Goal: Information Seeking & Learning: Learn about a topic

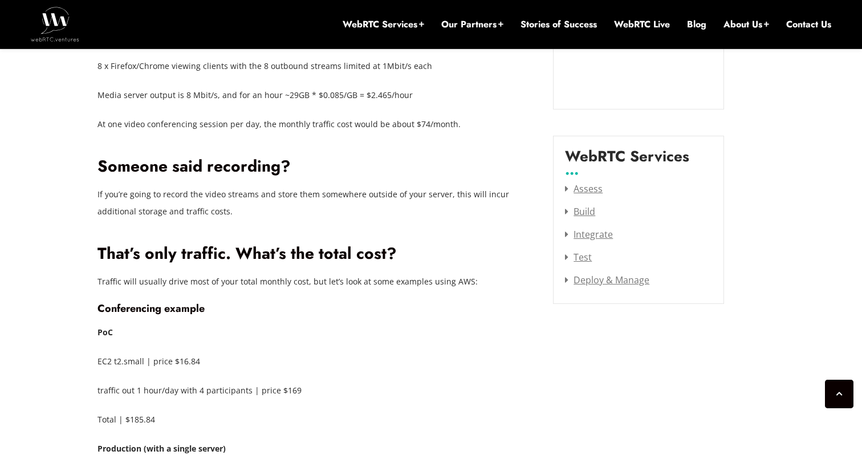
scroll to position [1503, 0]
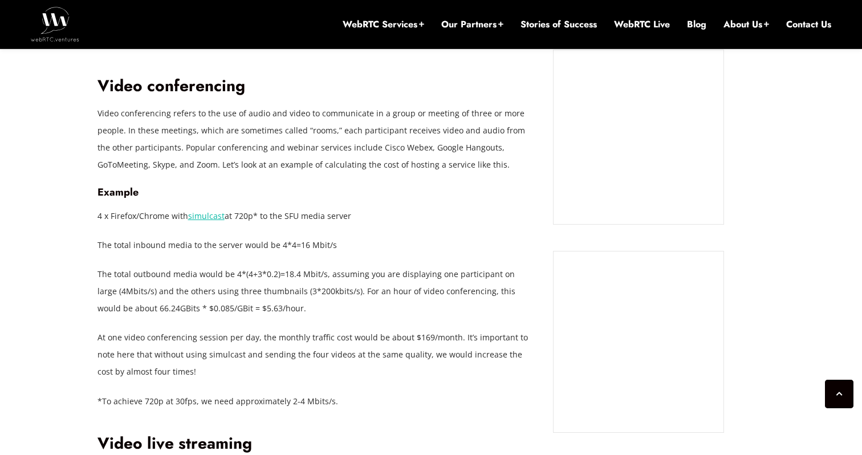
scroll to position [1112, 0]
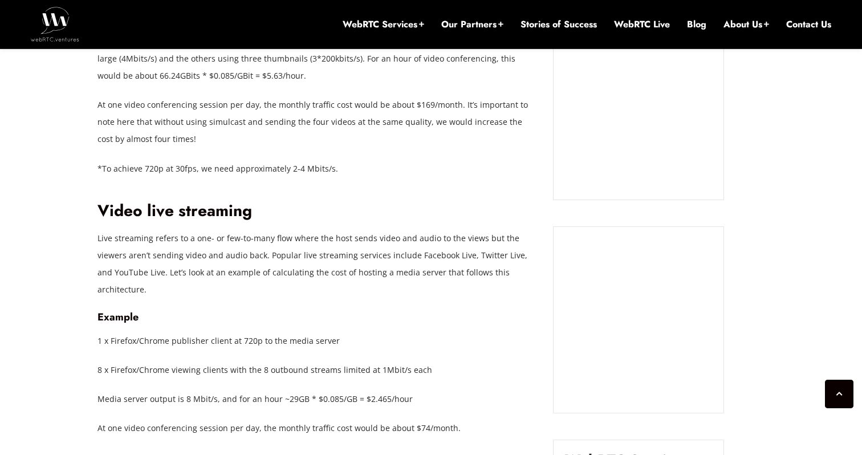
click at [275, 252] on p "Live streaming refers to a one- or few-to-many flow where the host sends video …" at bounding box center [317, 264] width 439 height 68
click at [267, 311] on h4 "Example" at bounding box center [317, 317] width 439 height 13
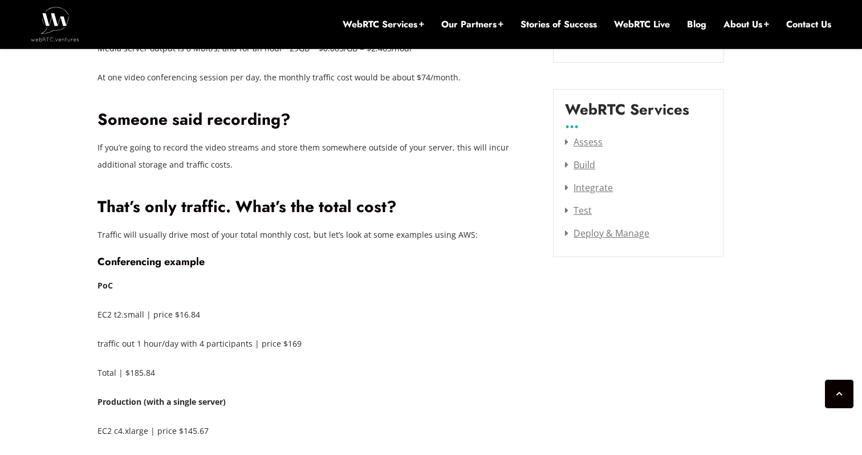
scroll to position [1464, 0]
click at [315, 306] on p "EC2 t2.small | price $16.84" at bounding box center [317, 314] width 439 height 17
click at [314, 306] on p "EC2 t2.small | price $16.84" at bounding box center [317, 314] width 439 height 17
click at [335, 306] on p "EC2 t2.small | price $16.84" at bounding box center [317, 314] width 439 height 17
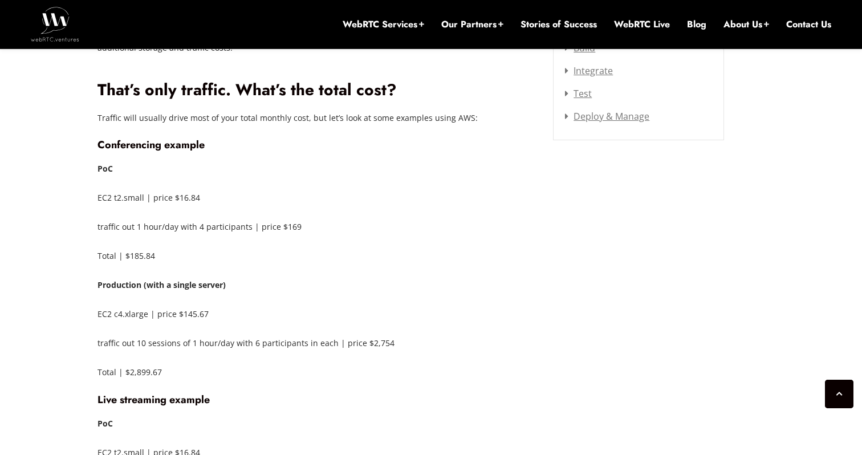
scroll to position [1583, 0]
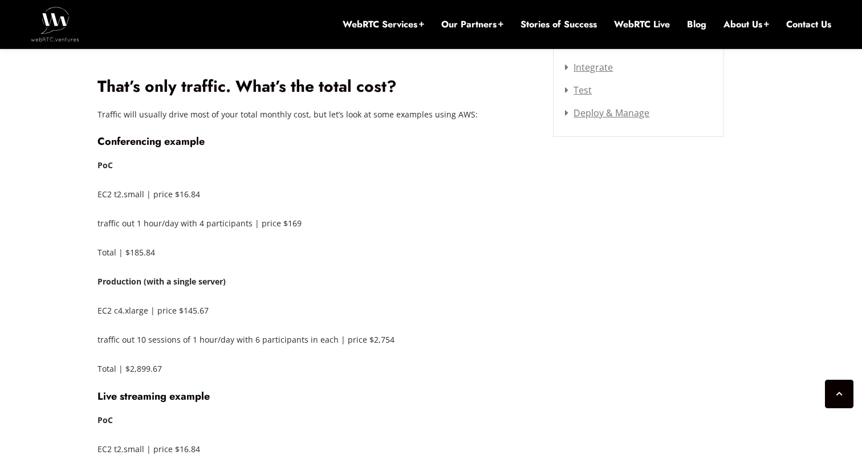
click at [341, 273] on p "Production (with a single server)" at bounding box center [317, 281] width 439 height 17
click at [341, 237] on div "If you’re planning to build a WebRTC application, you have probably come to the…" at bounding box center [317, 14] width 439 height 1665
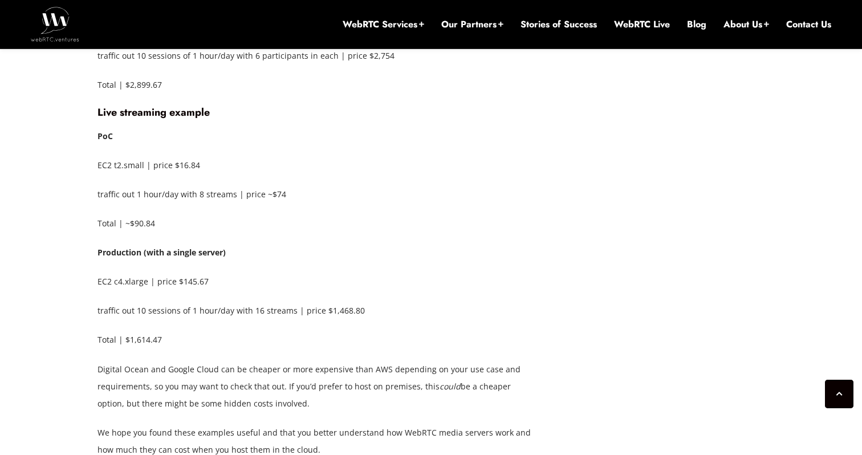
scroll to position [1866, 0]
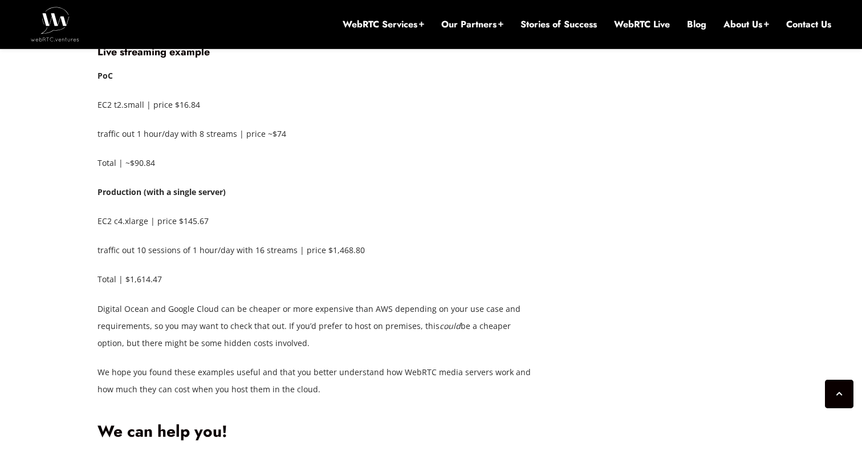
scroll to position [2004, 0]
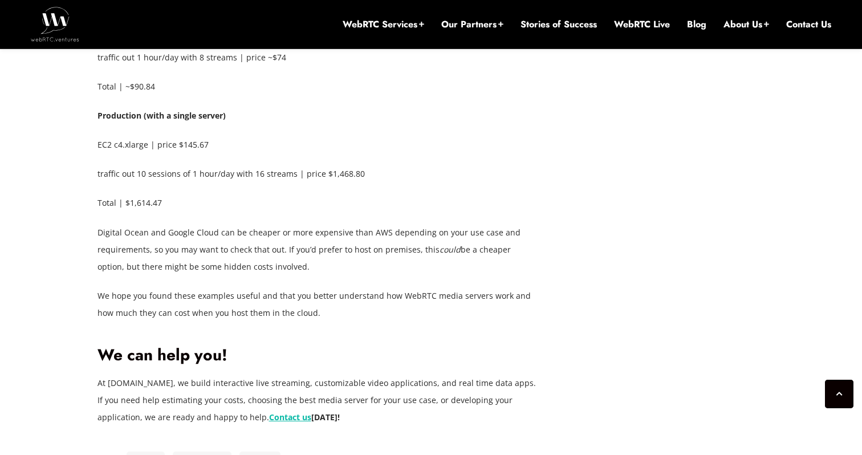
click at [418, 238] on p "Digital Ocean and Google Cloud can be cheaper or more expensive than AWS depend…" at bounding box center [317, 249] width 439 height 51
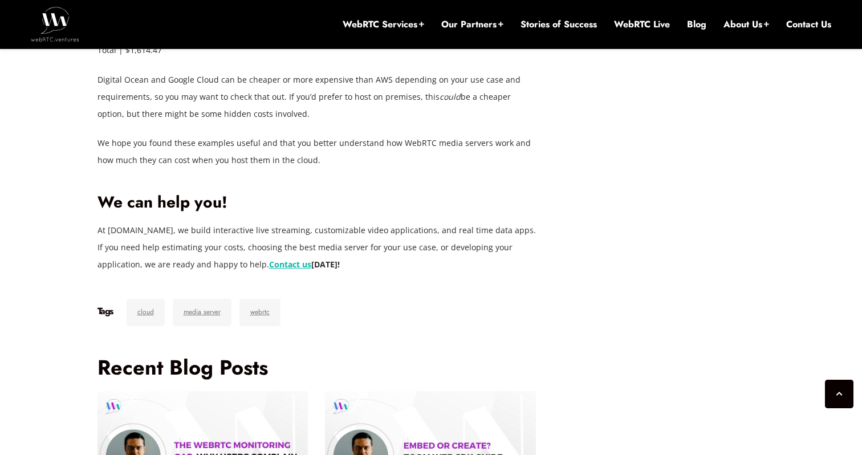
scroll to position [2195, 0]
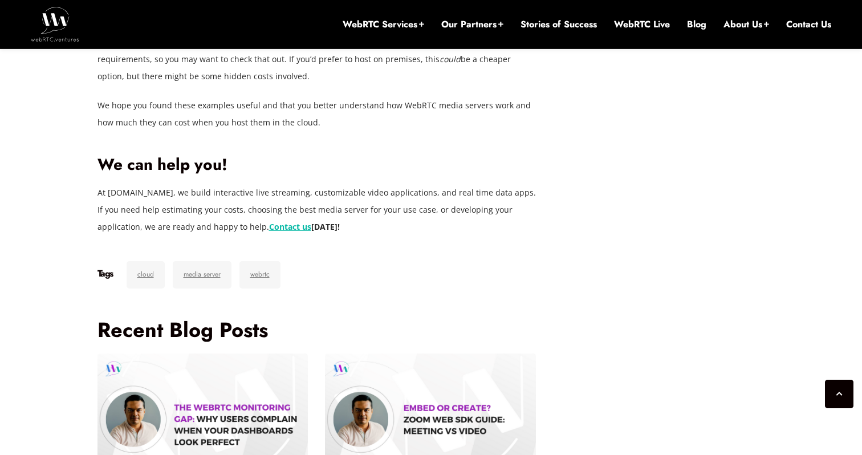
click at [418, 261] on footer "Tags cloud media server webrtc" at bounding box center [317, 277] width 439 height 33
click at [412, 261] on footer "Tags cloud media server webrtc" at bounding box center [317, 277] width 439 height 33
